Goal: Task Accomplishment & Management: Use online tool/utility

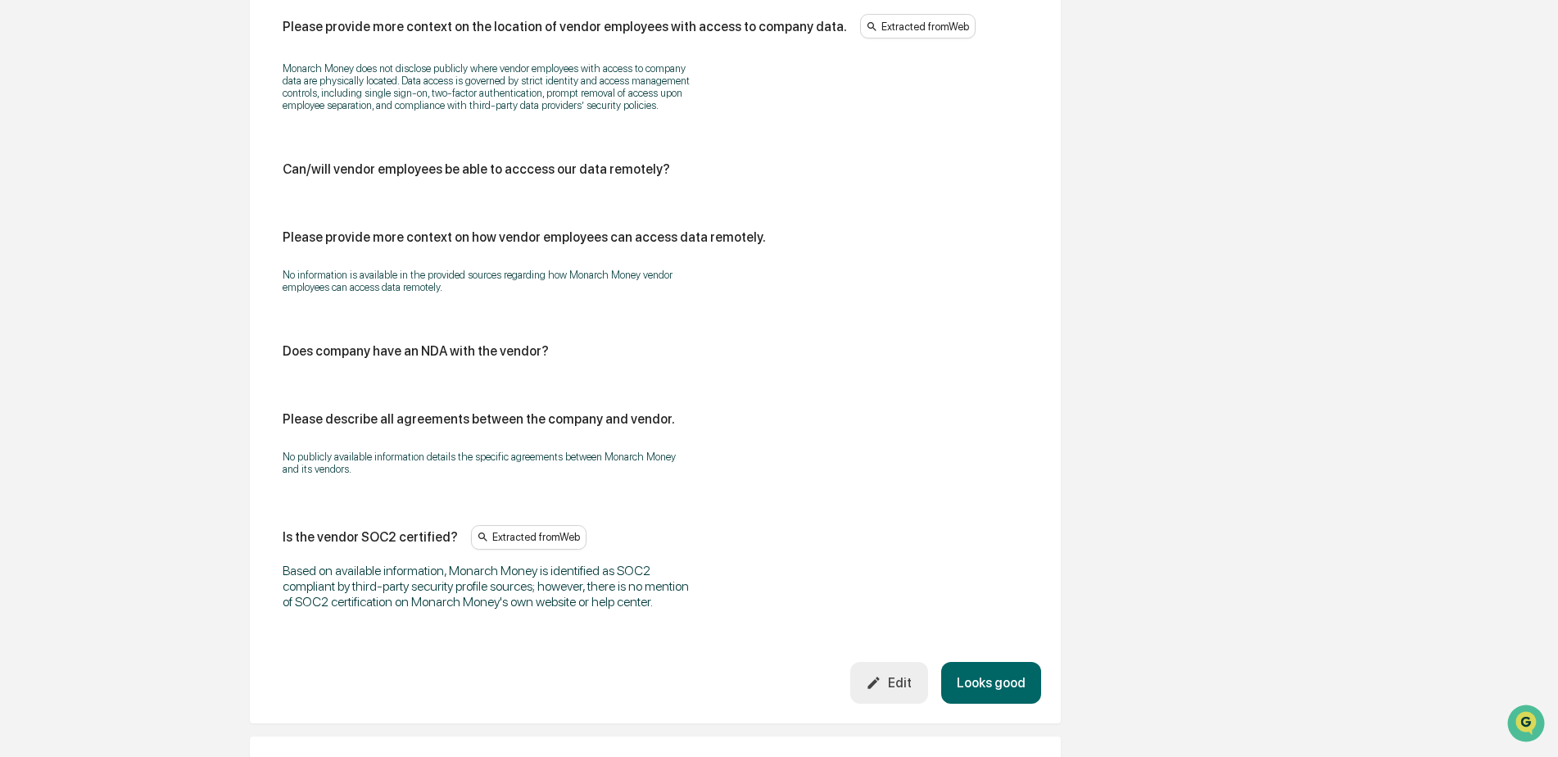
scroll to position [1892, 0]
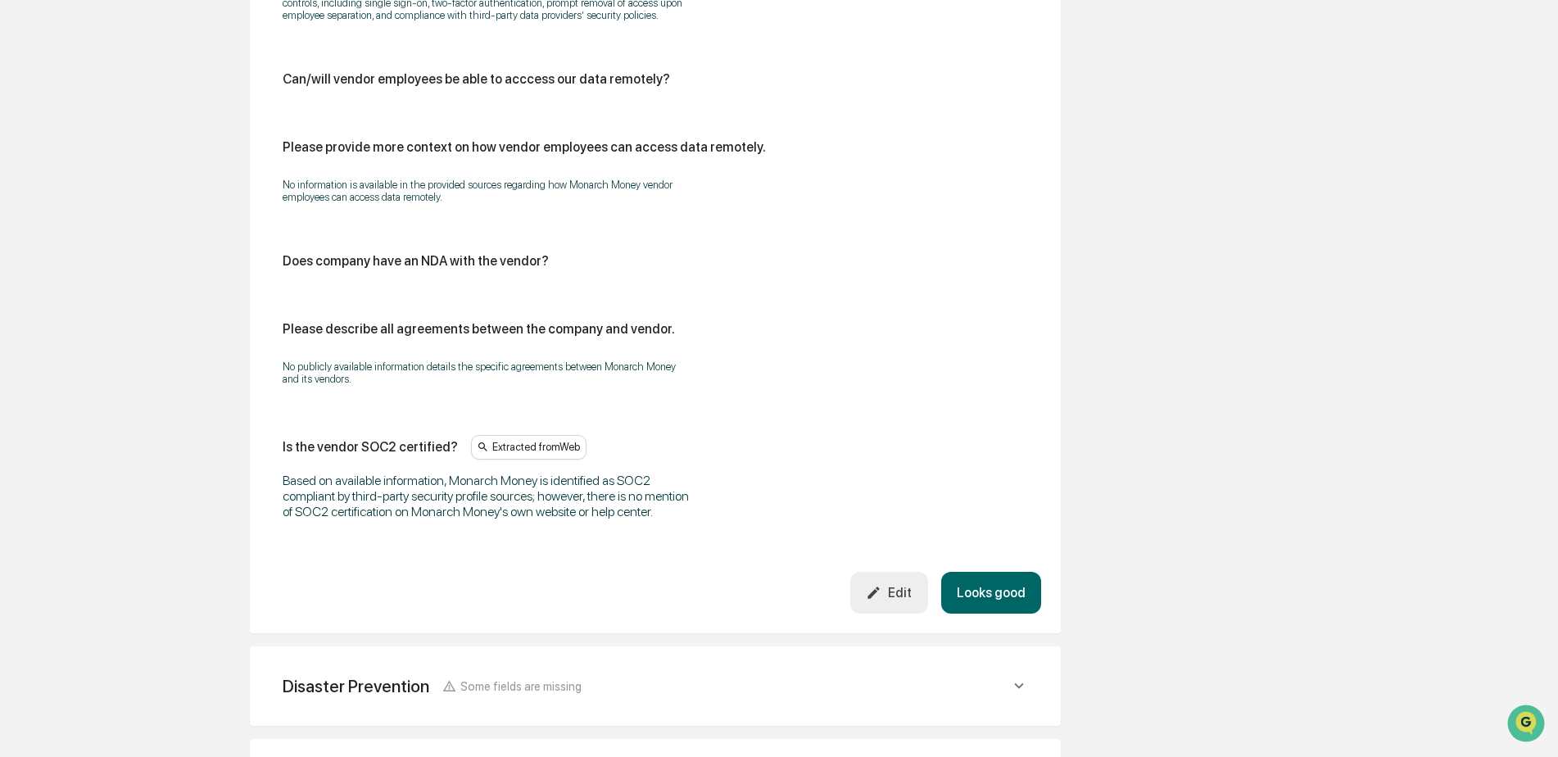
click at [879, 598] on icon "button" at bounding box center [873, 591] width 11 height 11
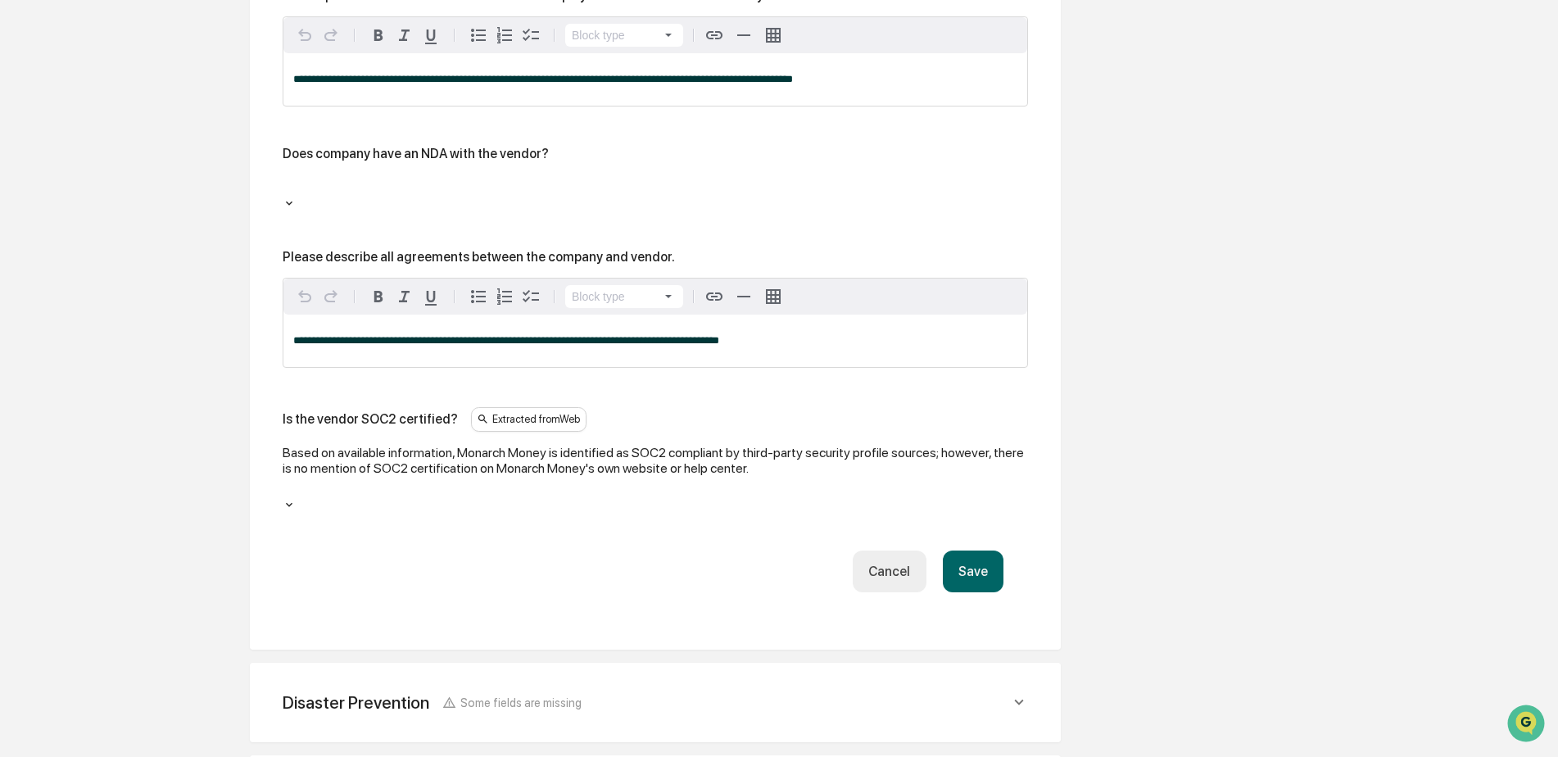
scroll to position [2399, 0]
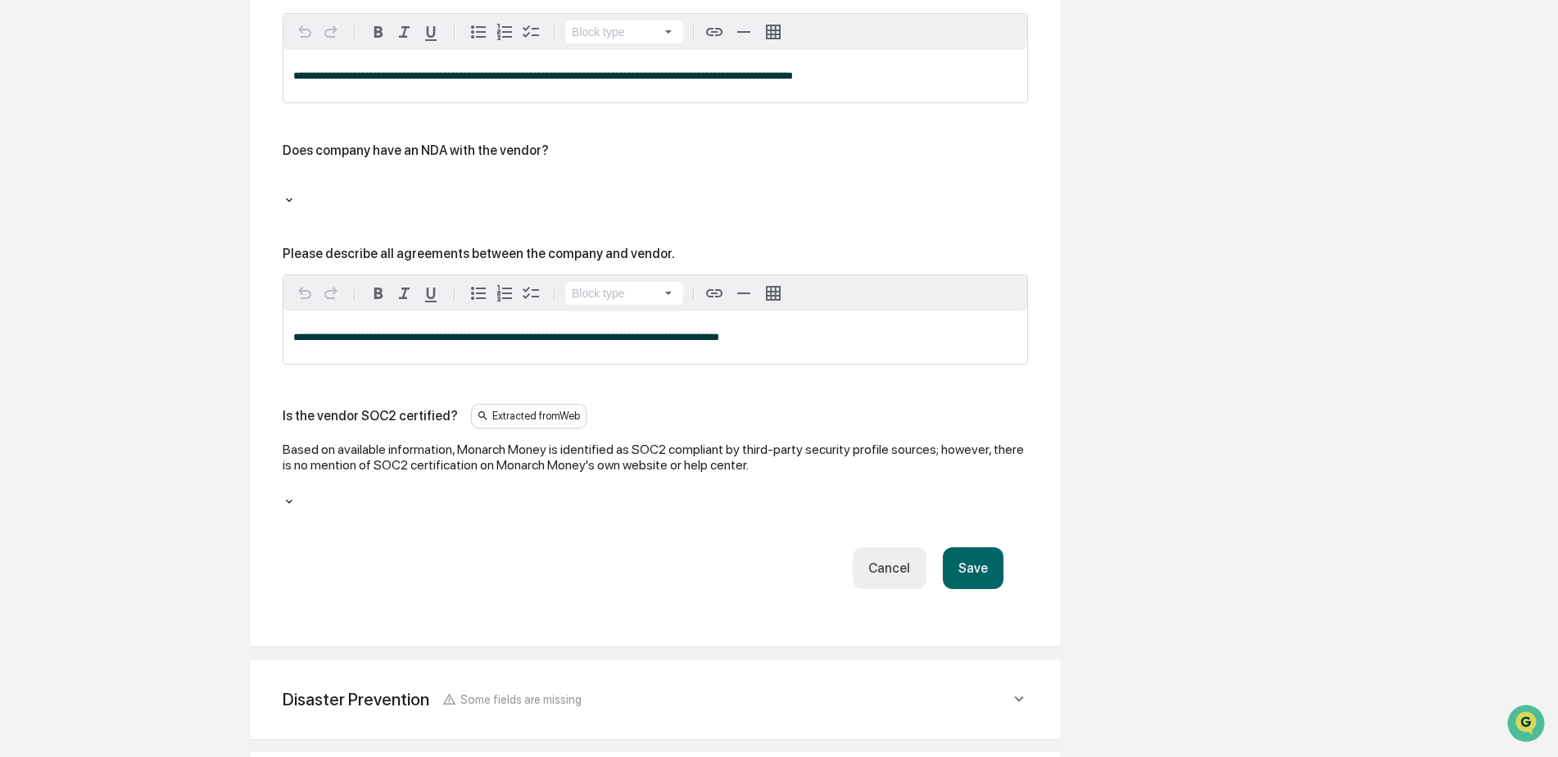
click at [287, 474] on div at bounding box center [285, 483] width 2 height 19
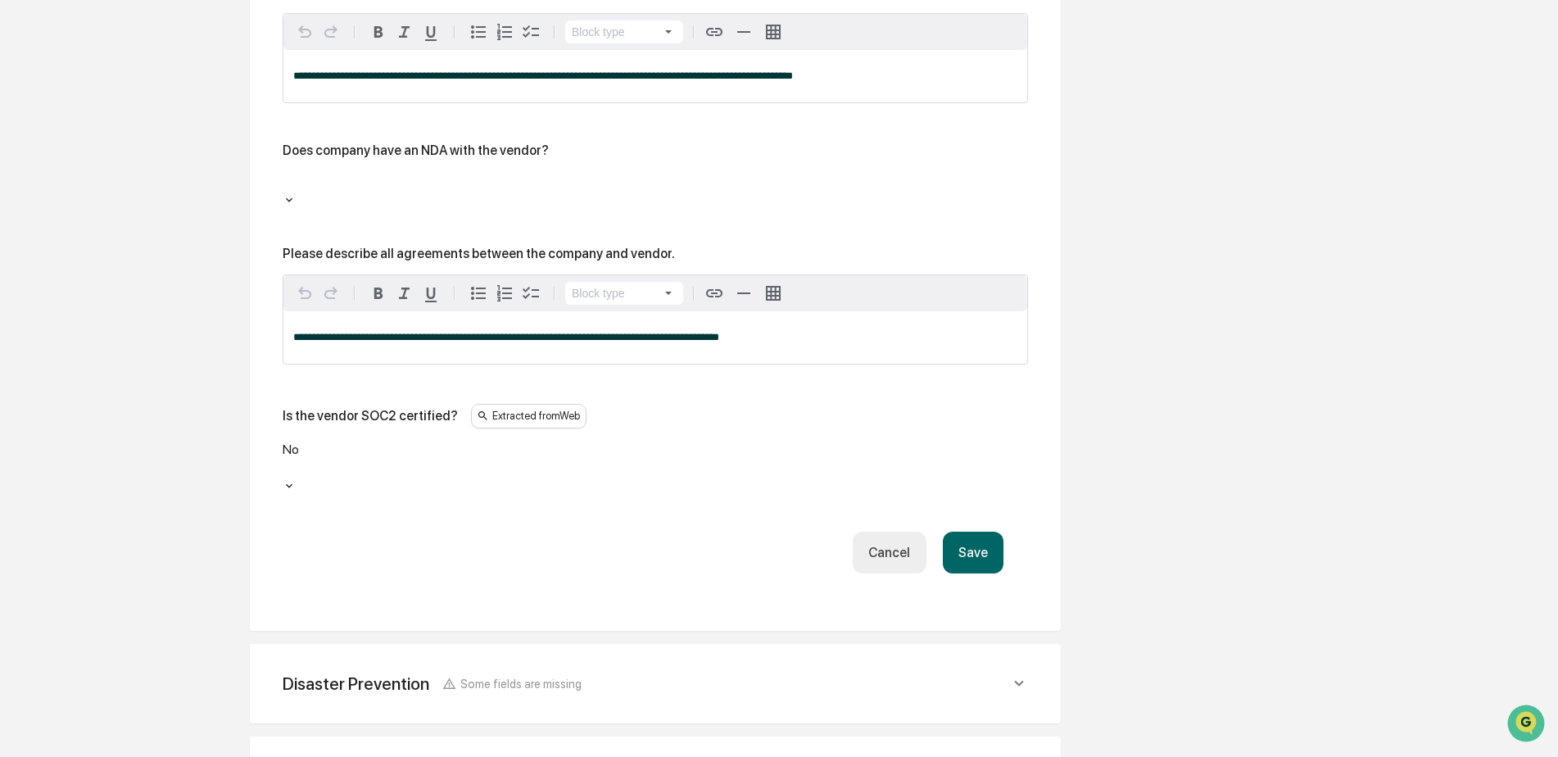
click at [956, 531] on button "Save" at bounding box center [973, 552] width 61 height 42
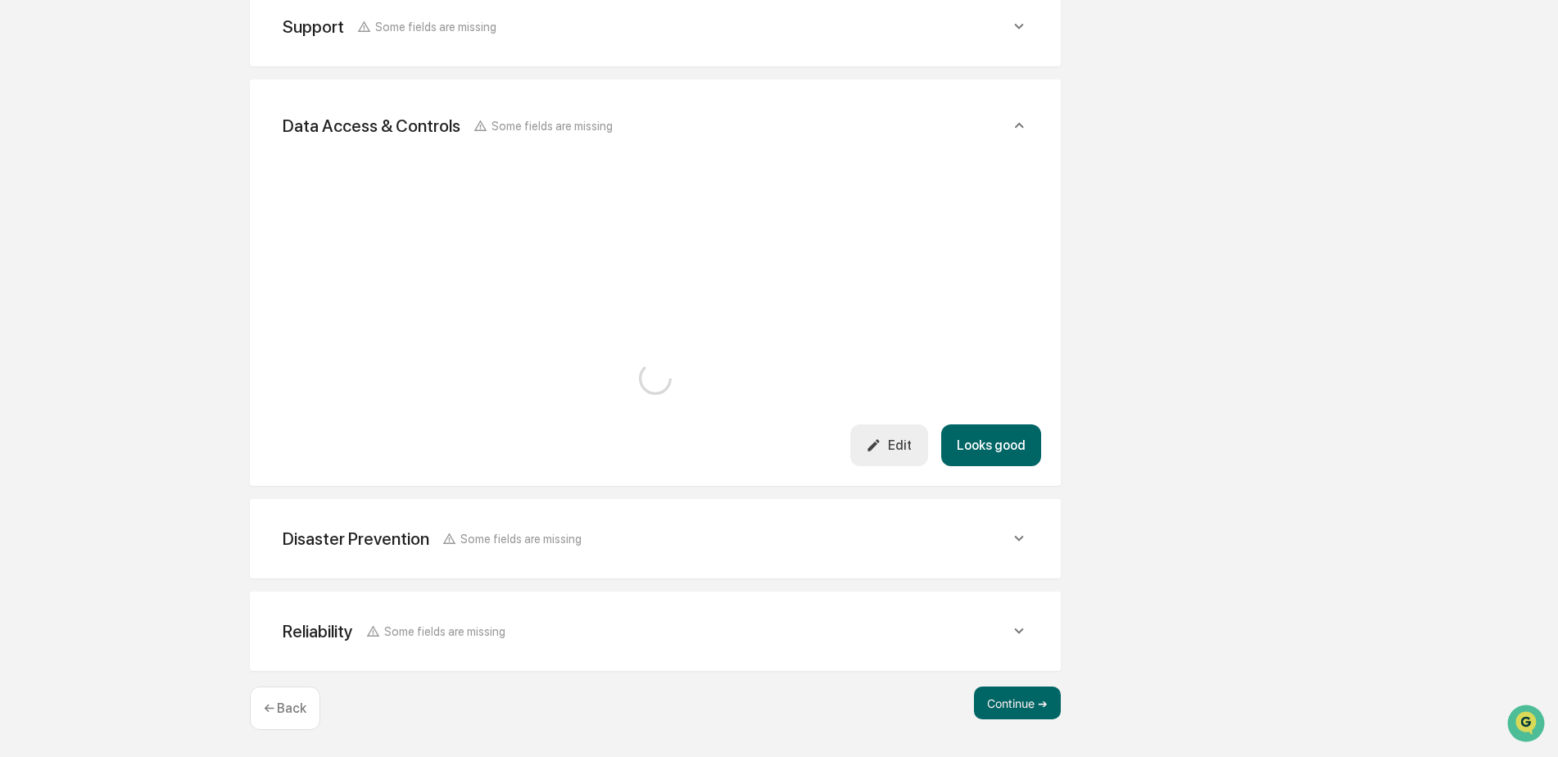
scroll to position [2010, 0]
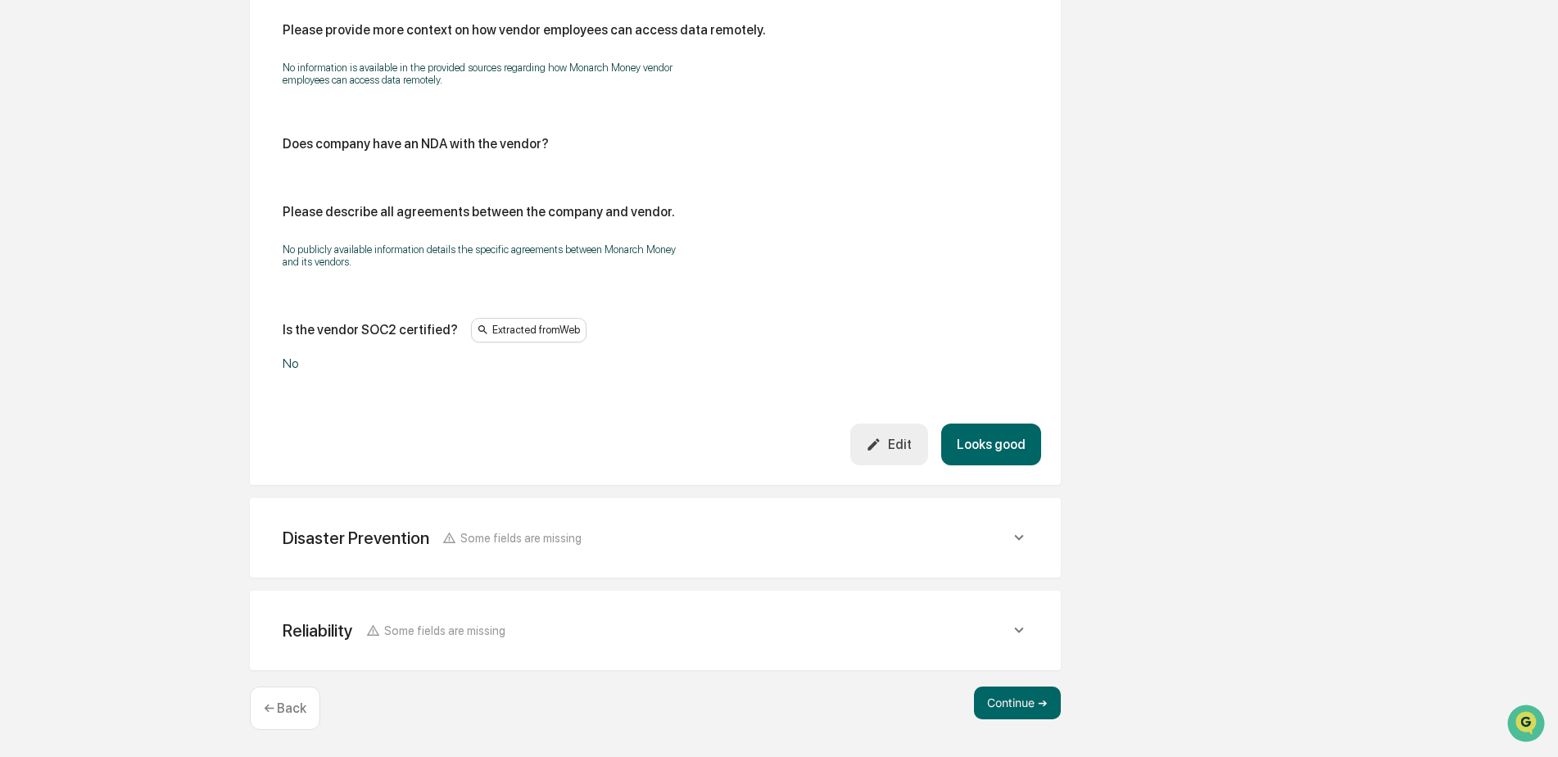
click at [1015, 450] on button "Looks good" at bounding box center [991, 444] width 100 height 42
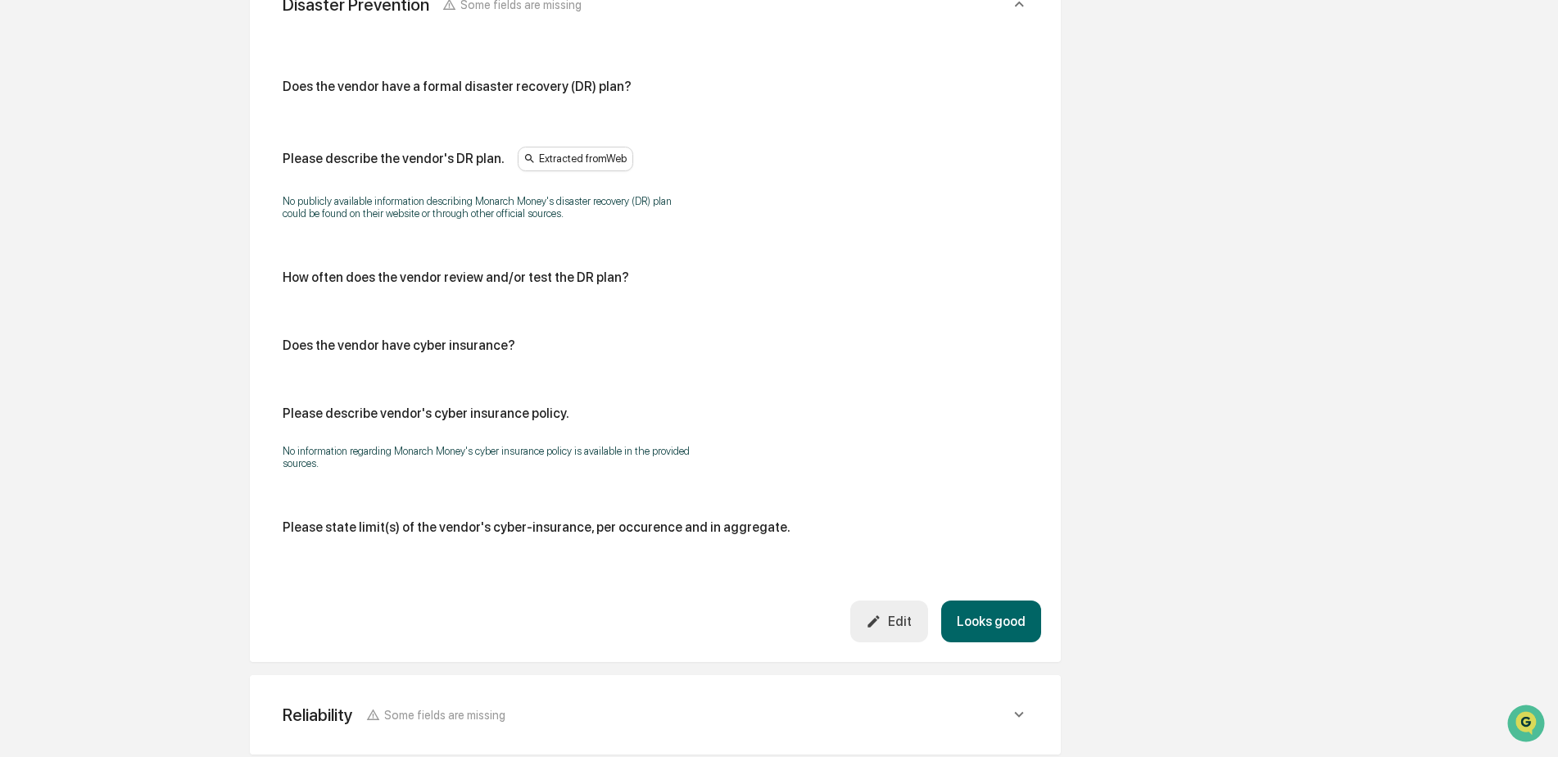
scroll to position [749, 0]
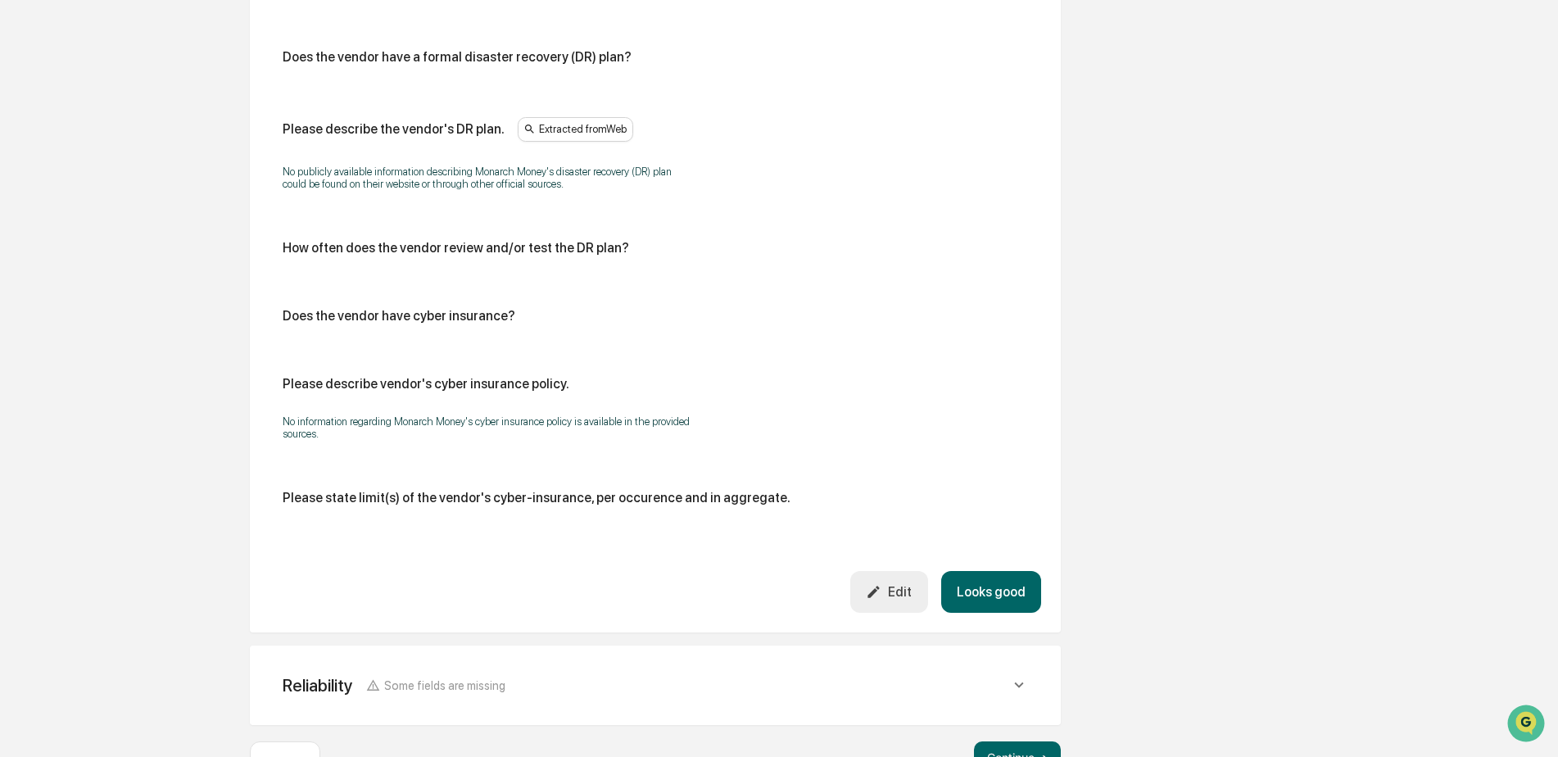
click at [978, 588] on button "Looks good" at bounding box center [991, 592] width 100 height 42
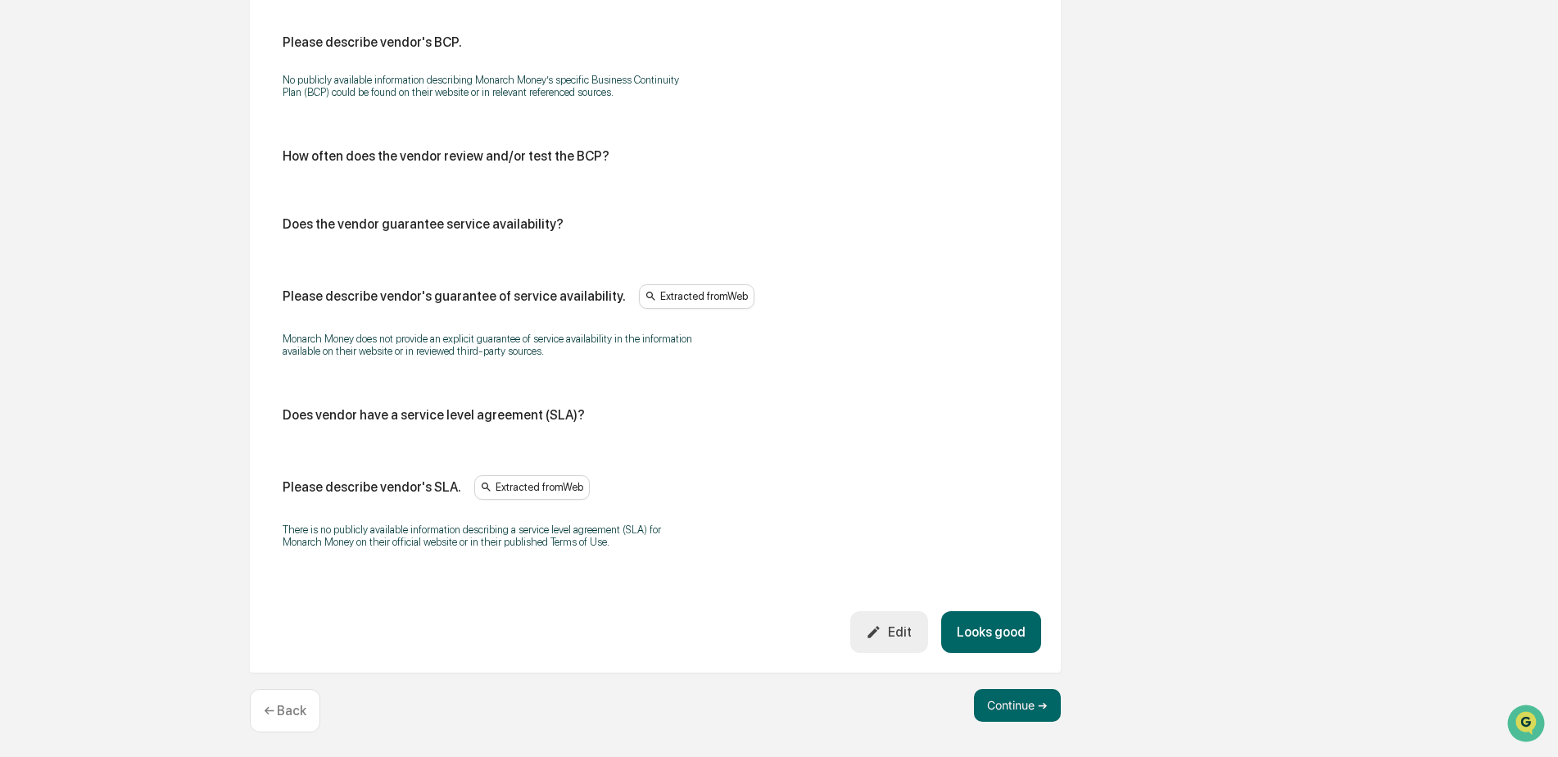
scroll to position [927, 0]
click at [1011, 632] on button "Looks good" at bounding box center [991, 629] width 100 height 42
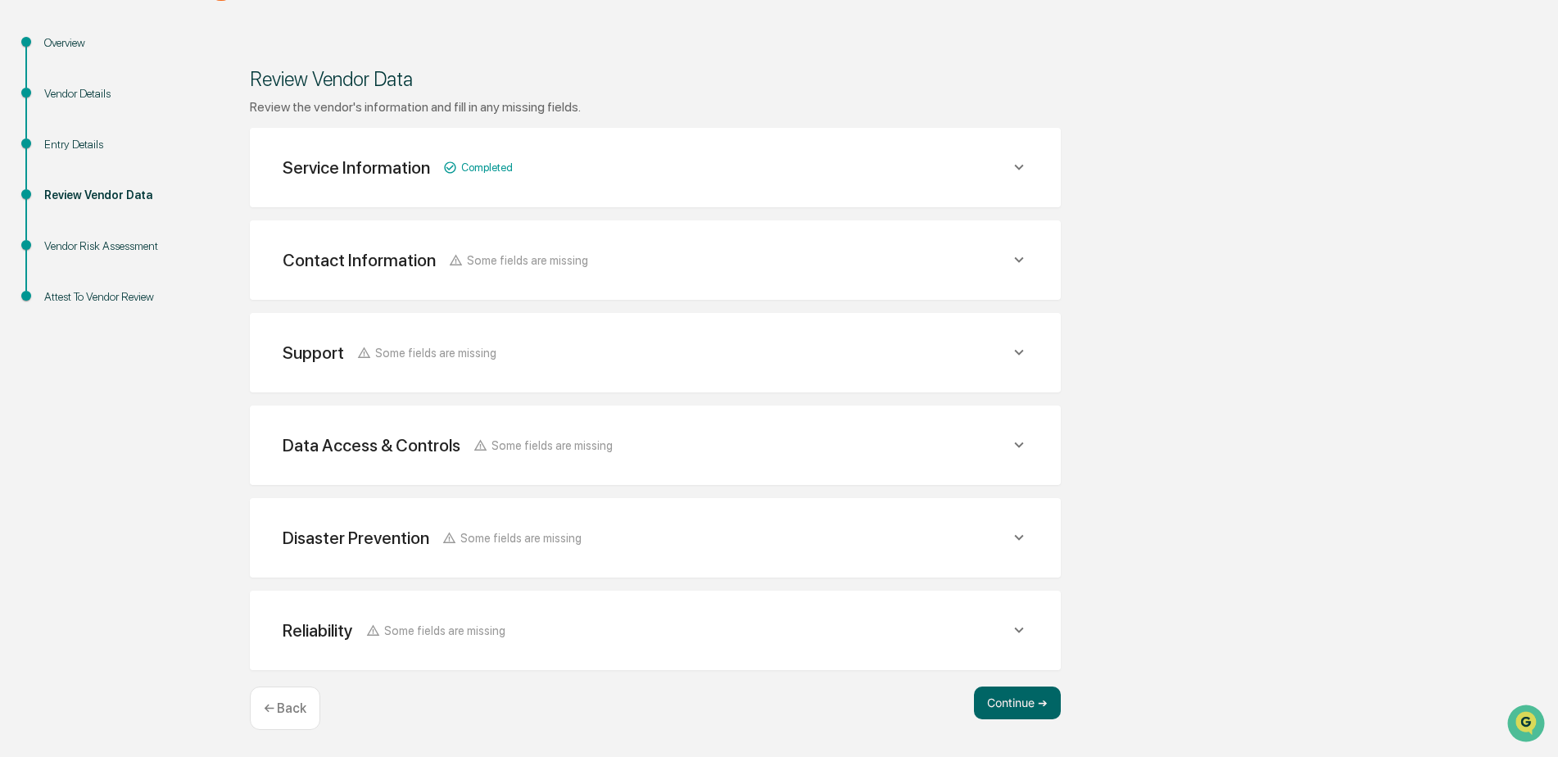
scroll to position [180, 0]
click at [1011, 702] on button "Continue ➔" at bounding box center [1017, 702] width 87 height 33
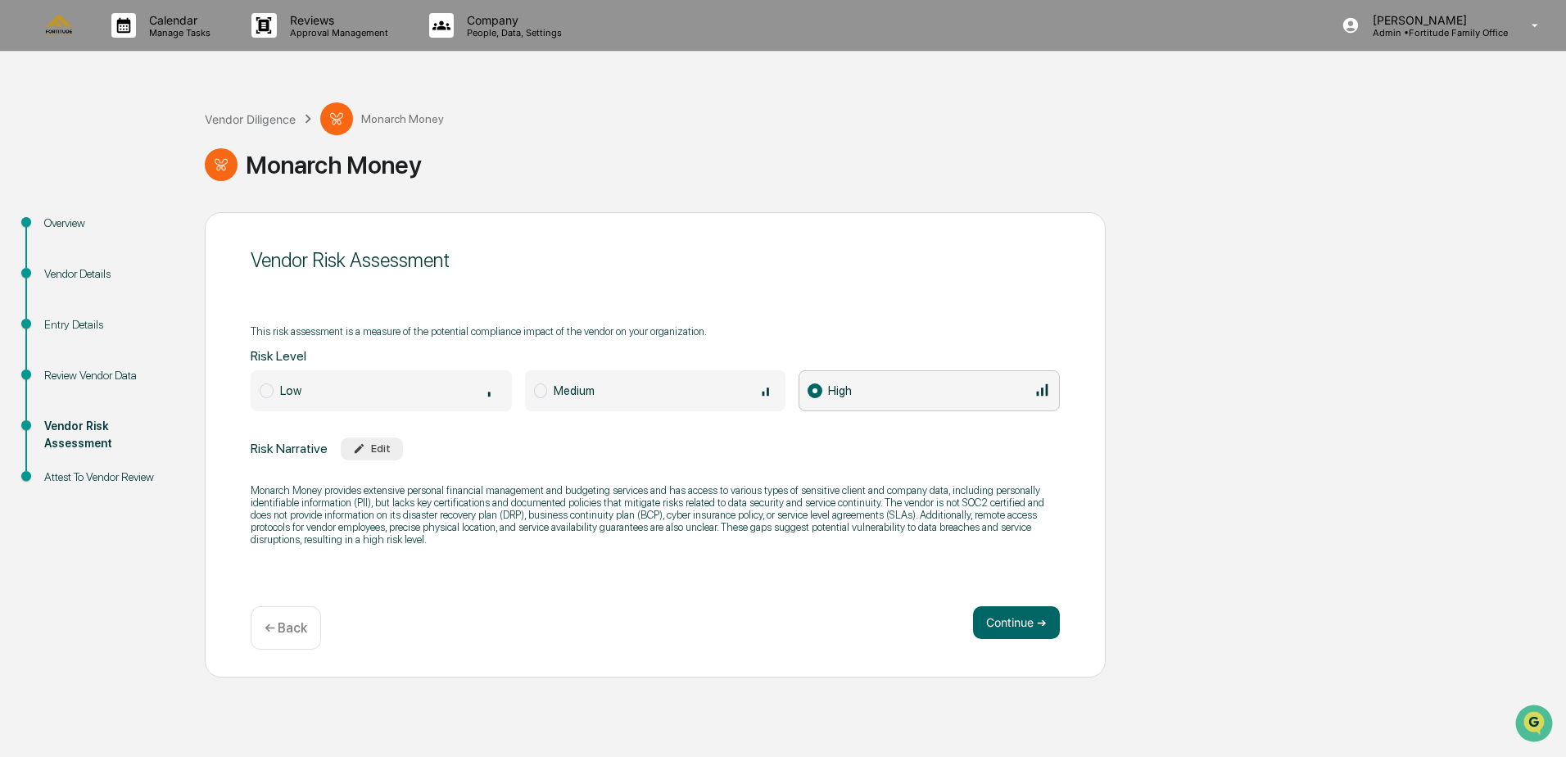
click at [553, 388] on span "Medium" at bounding box center [655, 390] width 261 height 41
click at [1019, 611] on button "Continue ➔" at bounding box center [1016, 622] width 87 height 33
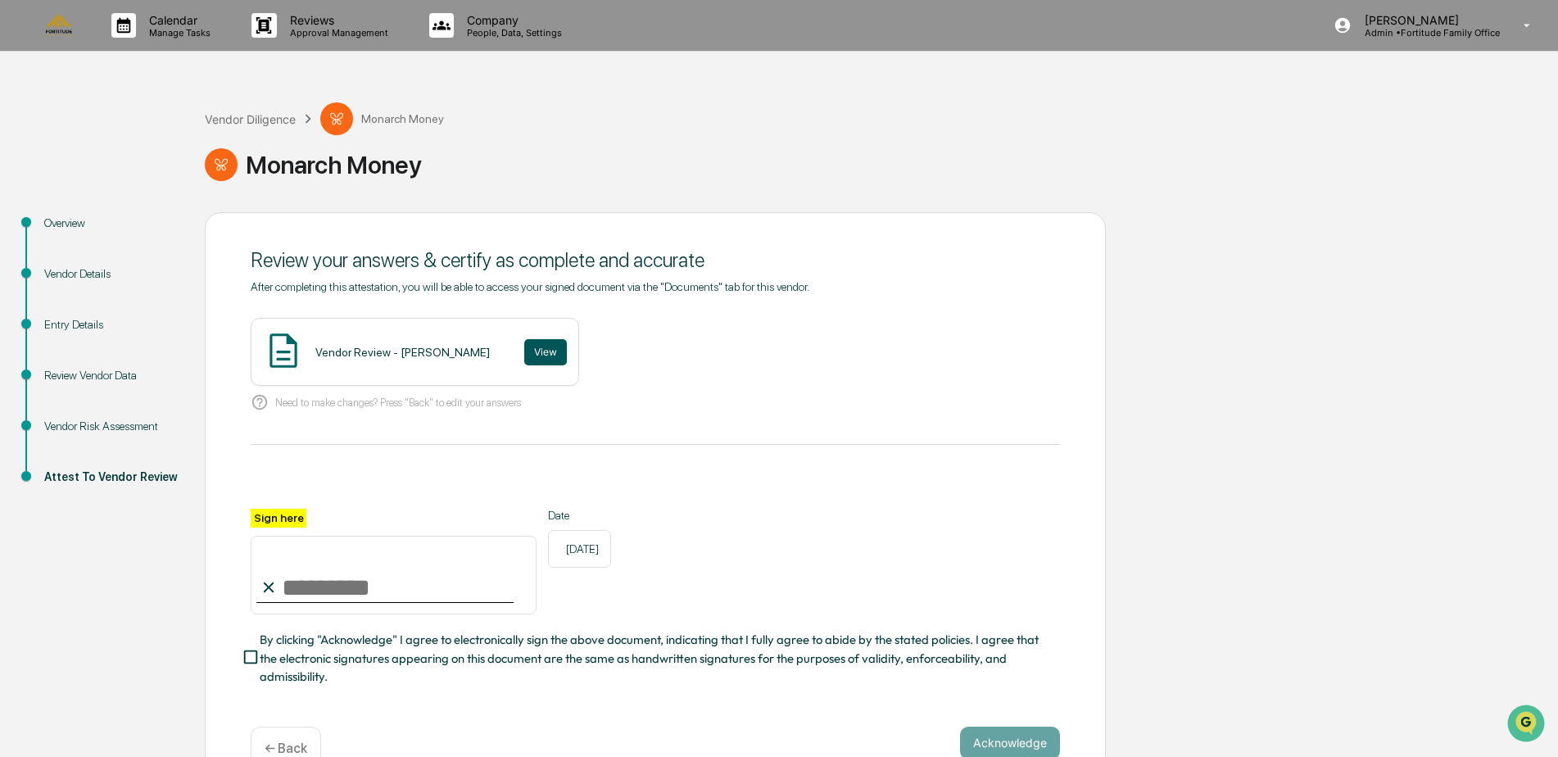
click at [561, 358] on button "View" at bounding box center [545, 352] width 43 height 26
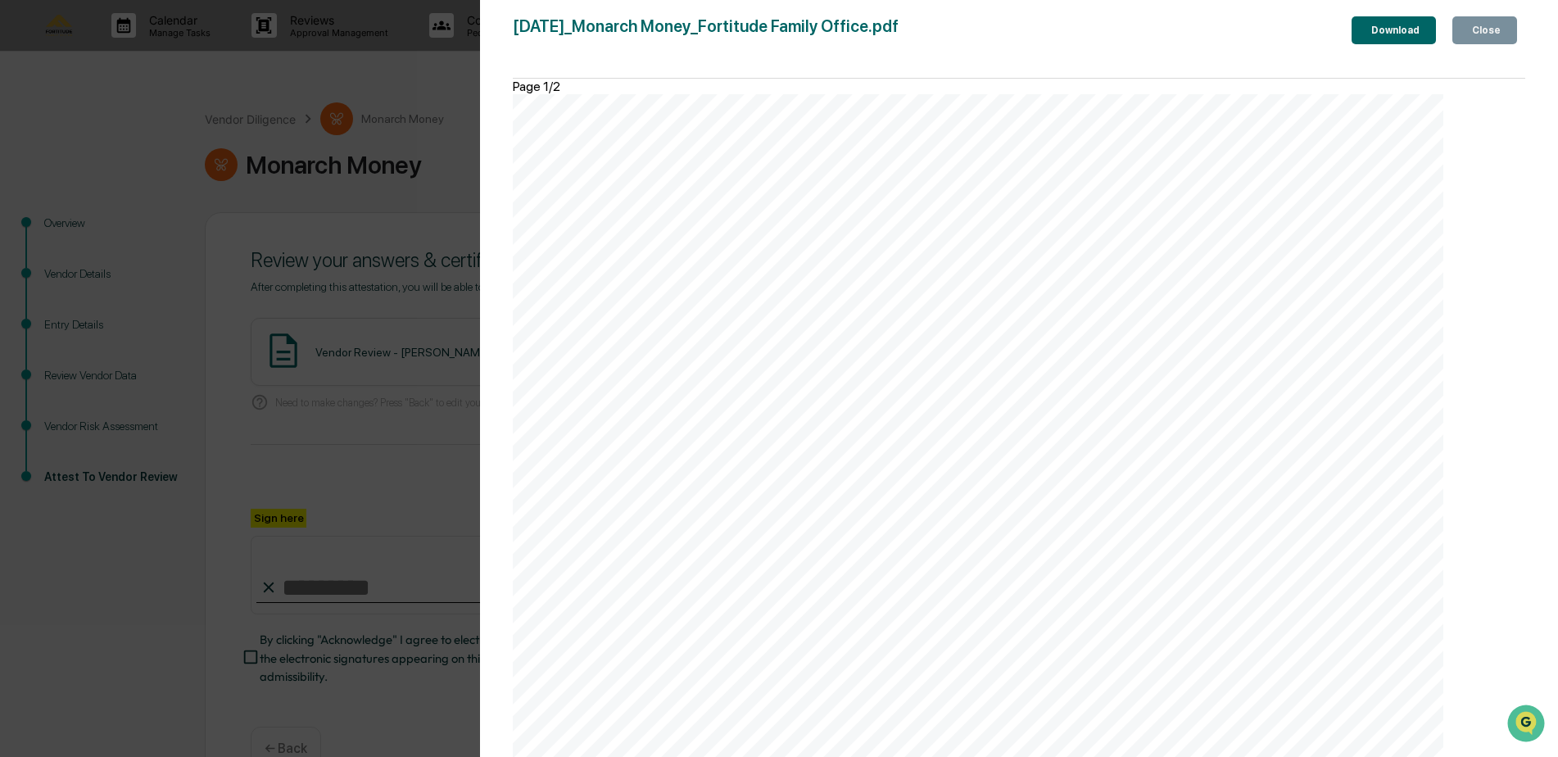
click at [346, 208] on div "Version History [DATE] 11:33 PM [PERSON_NAME] [DATE]_Monarch Money_Fortitude Fa…" at bounding box center [779, 378] width 1558 height 757
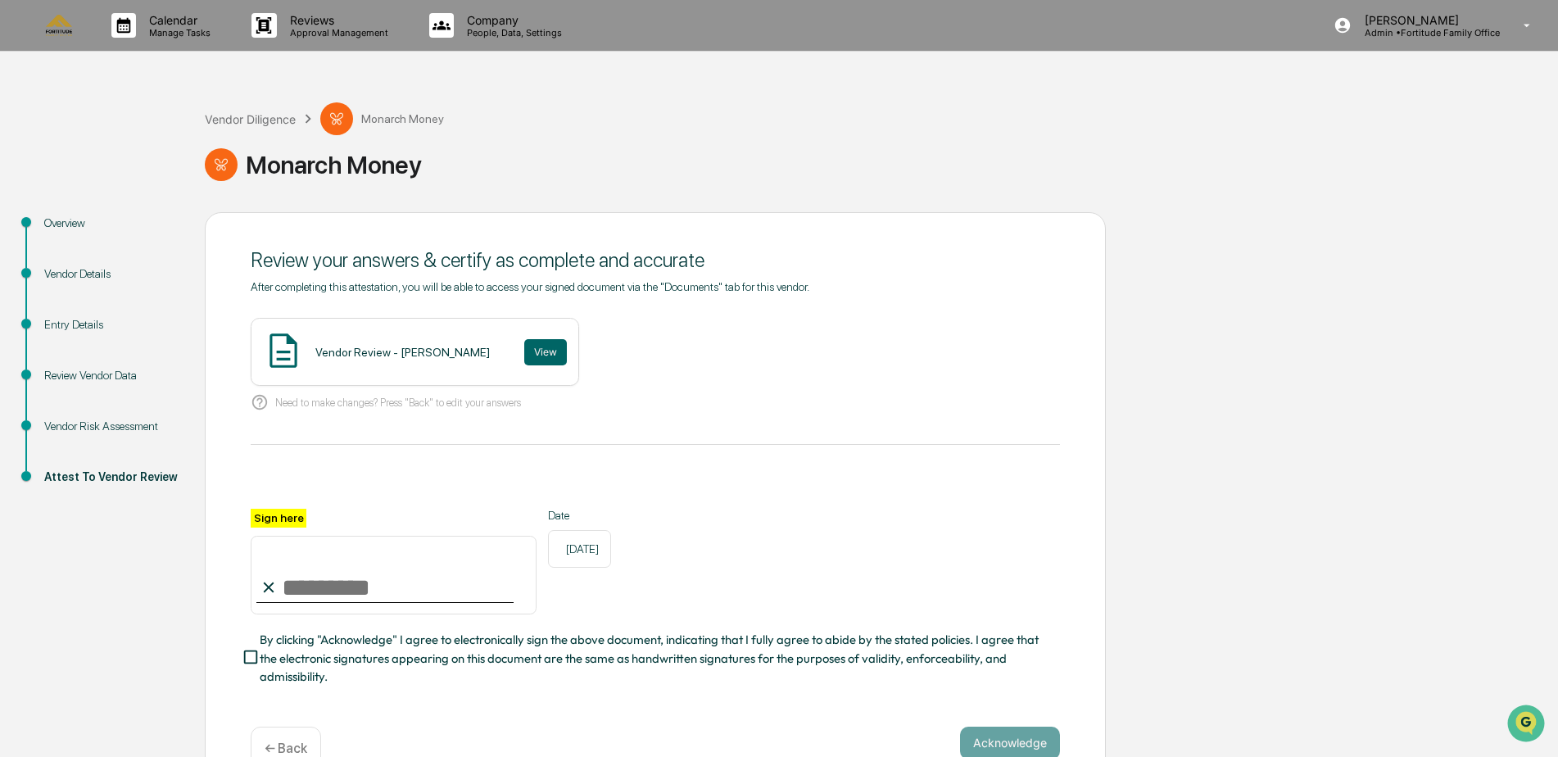
click at [302, 587] on input "Sign here" at bounding box center [394, 575] width 286 height 79
type input "**********"
click at [763, 512] on div "**********" at bounding box center [655, 562] width 809 height 106
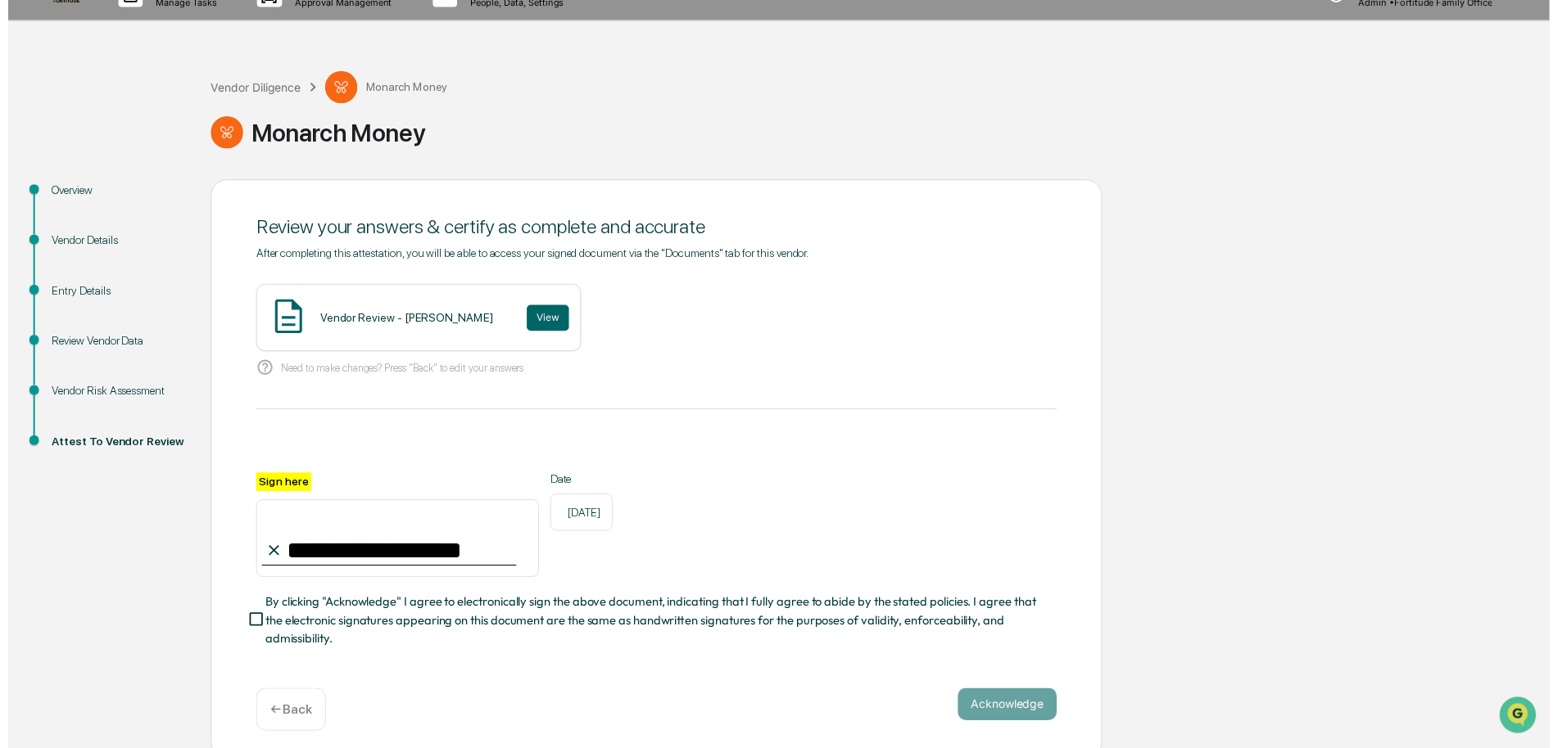
scroll to position [46, 0]
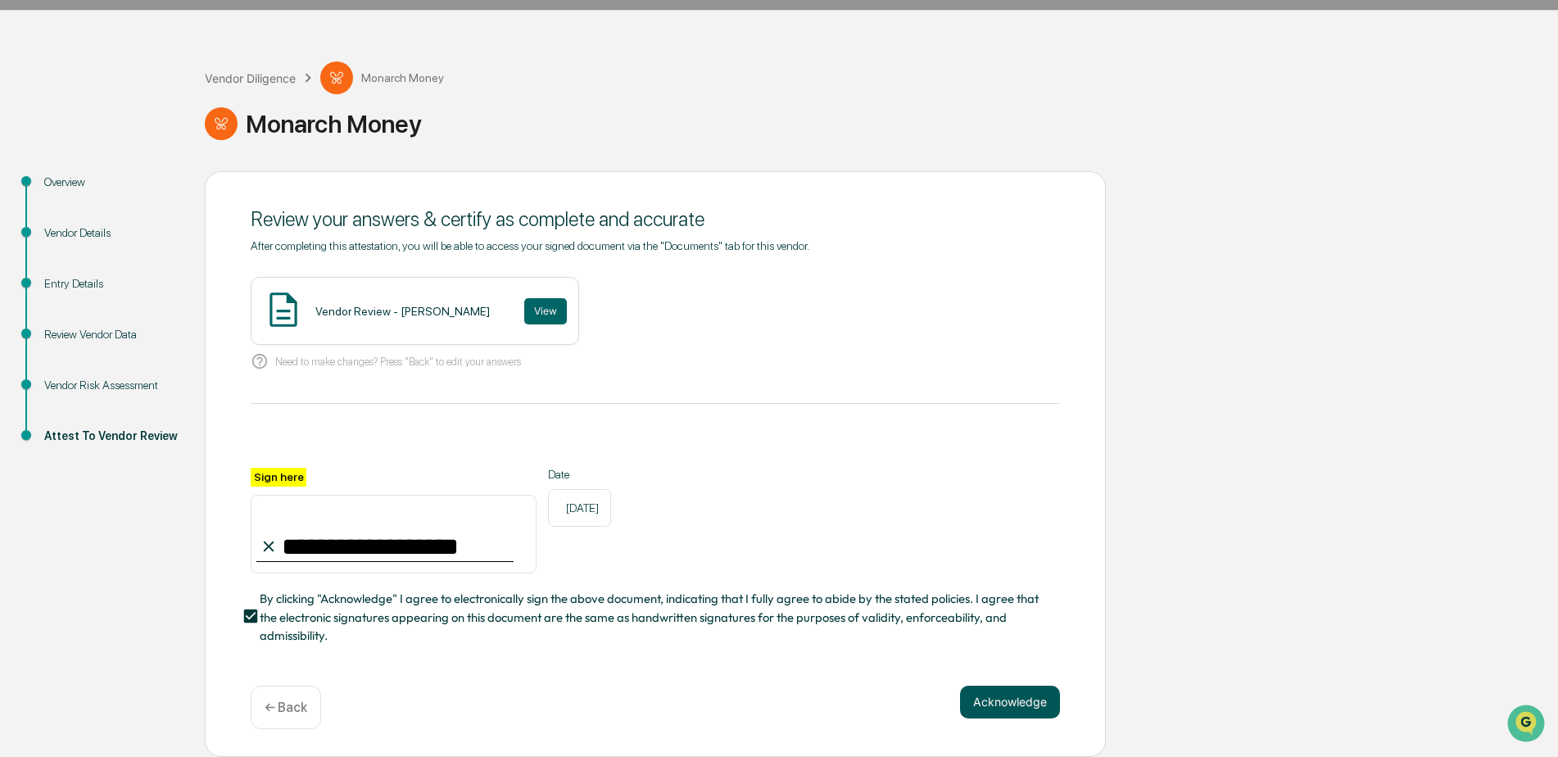
click at [1042, 714] on button "Acknowledge" at bounding box center [1010, 701] width 100 height 33
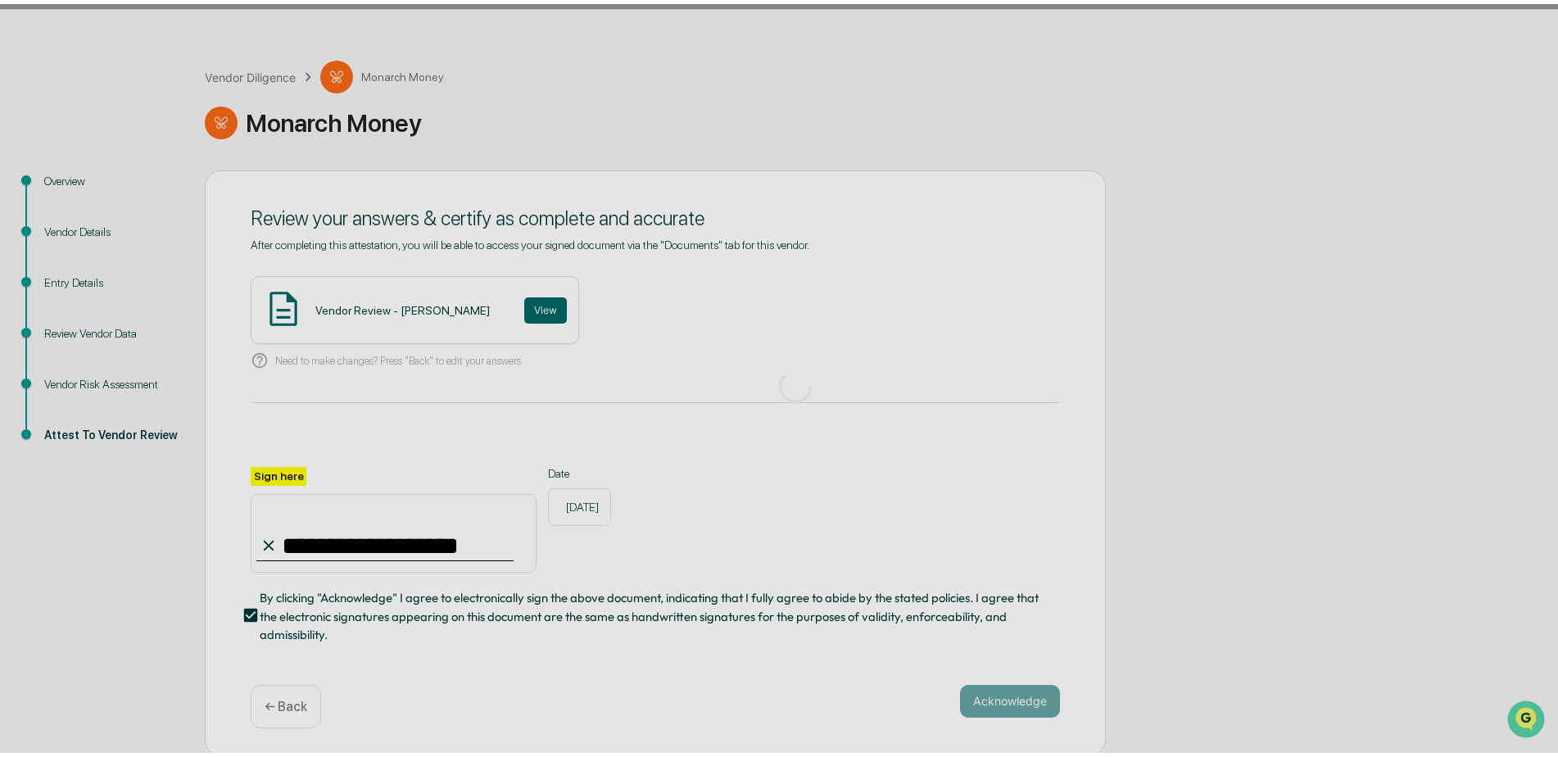
scroll to position [0, 0]
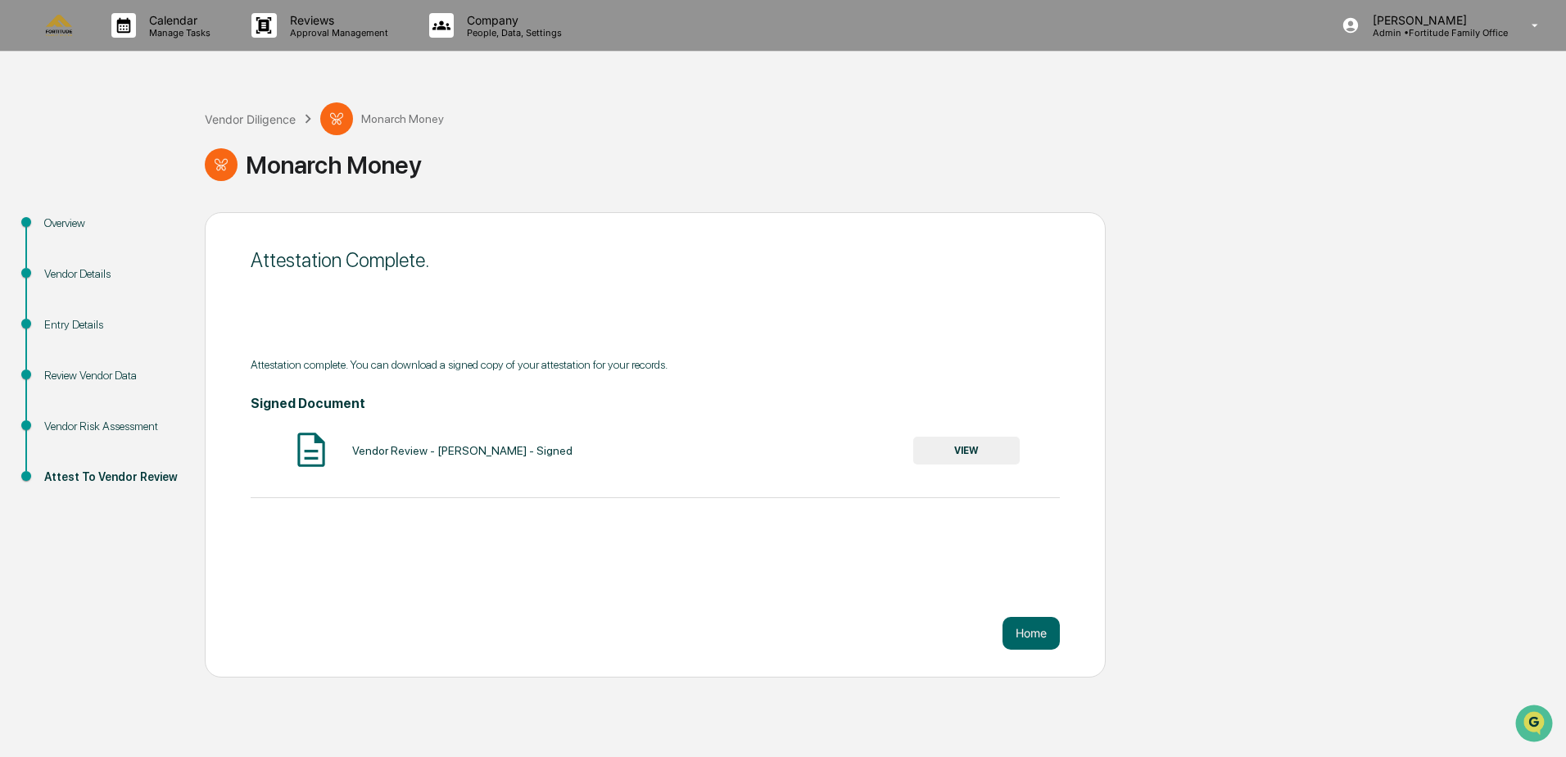
click at [981, 448] on button "VIEW" at bounding box center [966, 450] width 106 height 28
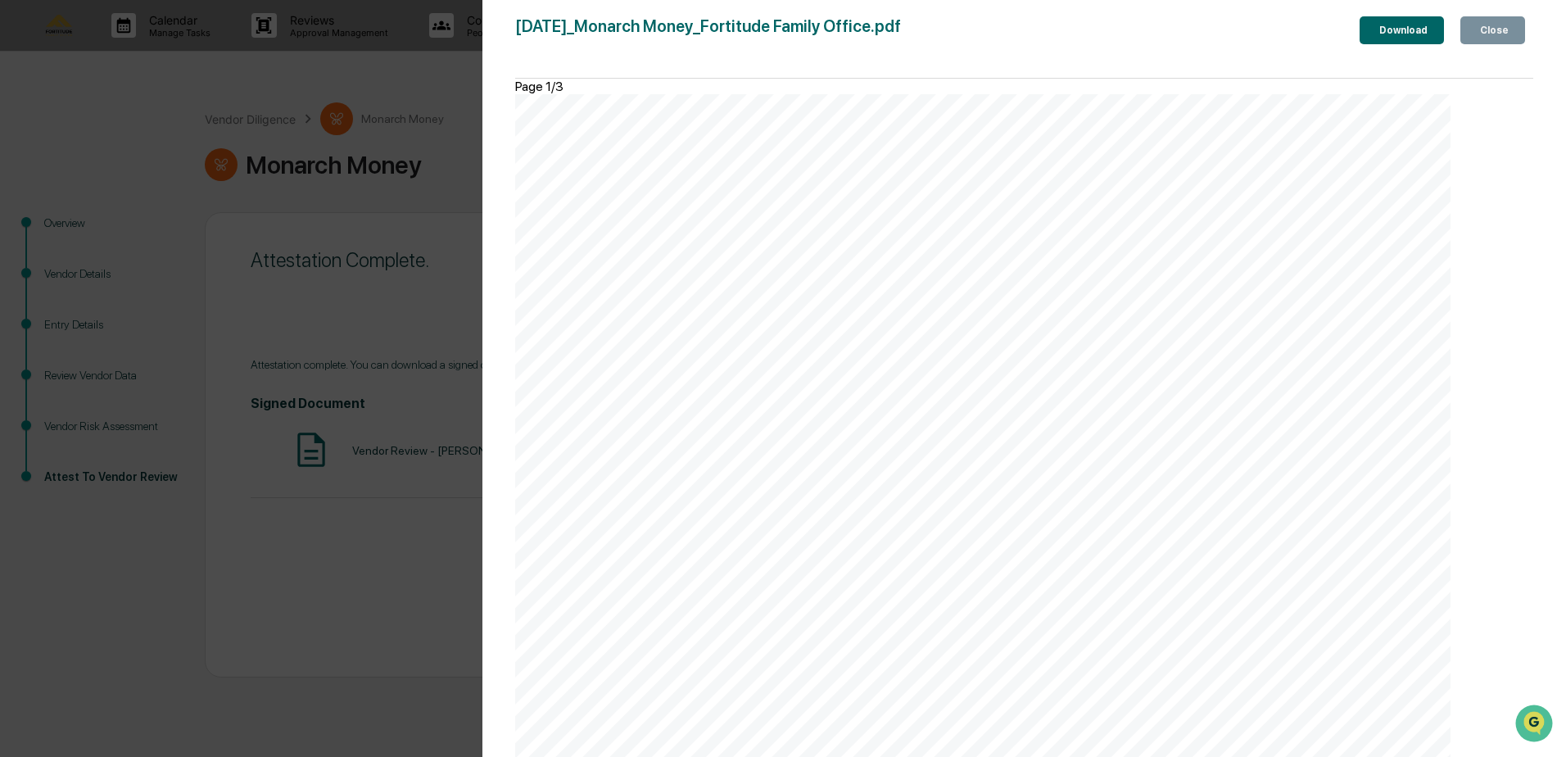
click at [1368, 43] on button "Download" at bounding box center [1401, 30] width 84 height 28
click at [417, 578] on div "Version History [DATE] 11:33 PM [PERSON_NAME] [DATE]_Monarch Money_Fortitude Fa…" at bounding box center [783, 378] width 1566 height 757
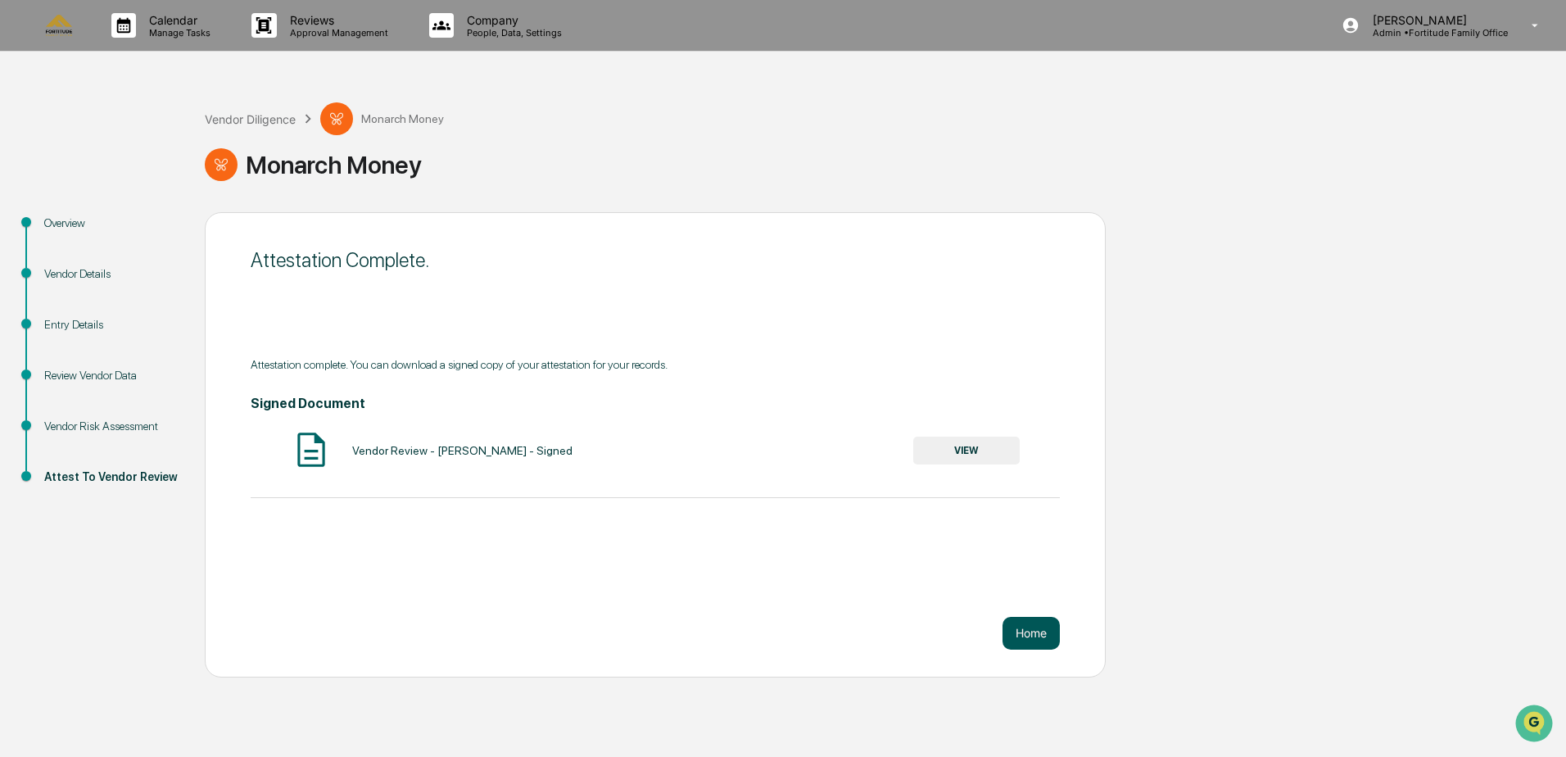
click at [1041, 641] on button "Home" at bounding box center [1030, 633] width 57 height 33
